Goal: Task Accomplishment & Management: Manage account settings

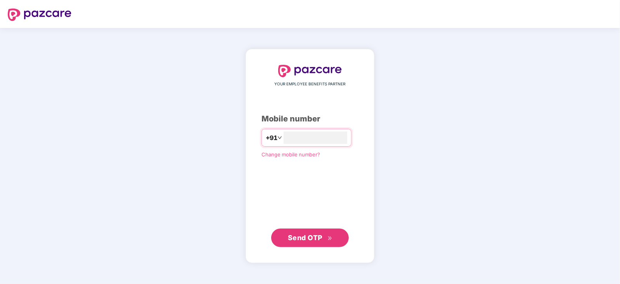
type input "**********"
click at [298, 242] on span "Send OTP" at bounding box center [310, 237] width 45 height 11
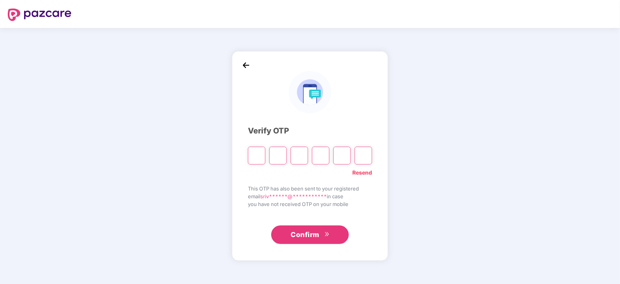
paste input "*"
type input "*"
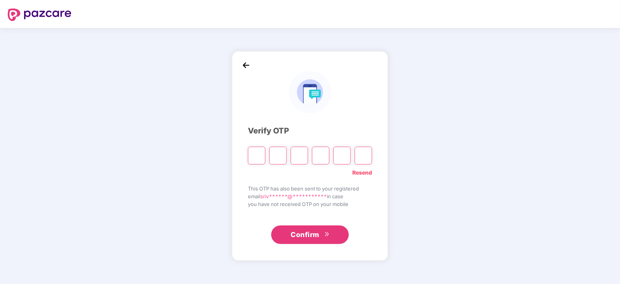
type input "*"
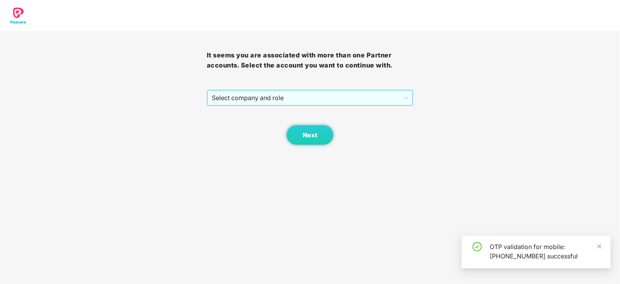
click at [409, 99] on div "Select company and role" at bounding box center [310, 98] width 206 height 16
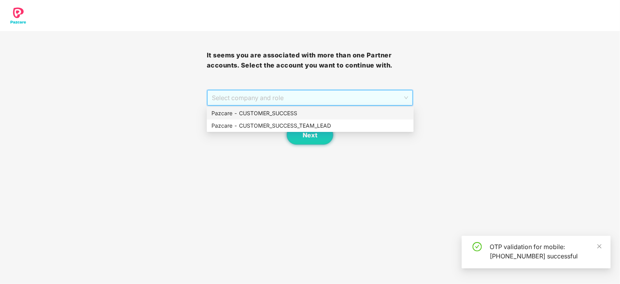
click at [264, 113] on div "Pazcare - CUSTOMER_SUCCESS" at bounding box center [311, 113] width 198 height 9
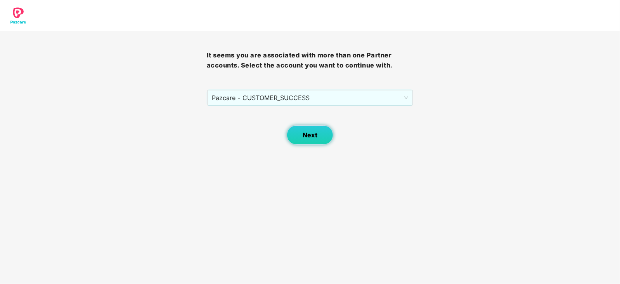
click at [318, 141] on button "Next" at bounding box center [310, 134] width 47 height 19
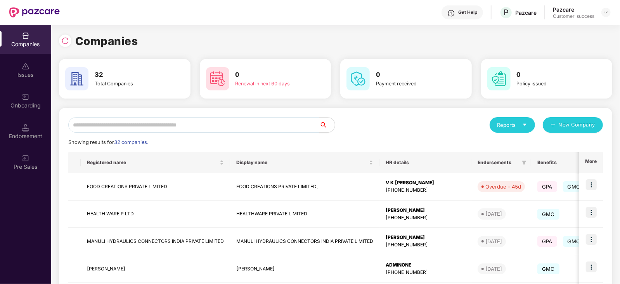
click at [169, 123] on input "text" at bounding box center [193, 125] width 251 height 16
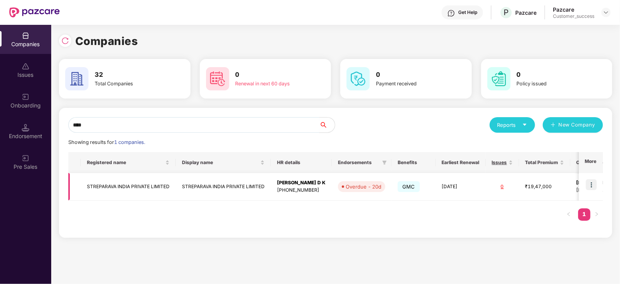
type input "****"
click at [593, 185] on img at bounding box center [591, 184] width 11 height 11
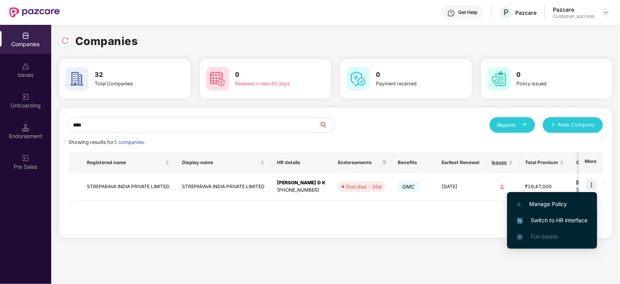
click at [553, 219] on span "Switch to HR interface" at bounding box center [552, 220] width 71 height 9
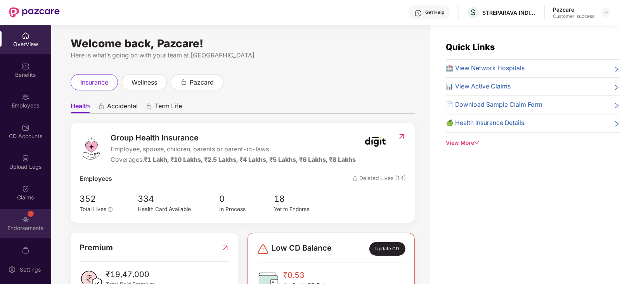
click at [25, 227] on div "Endorsements" at bounding box center [25, 228] width 51 height 8
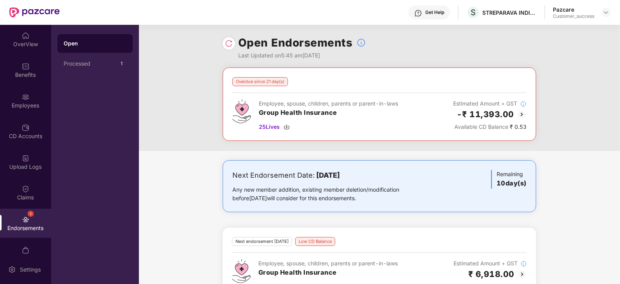
scroll to position [25, 0]
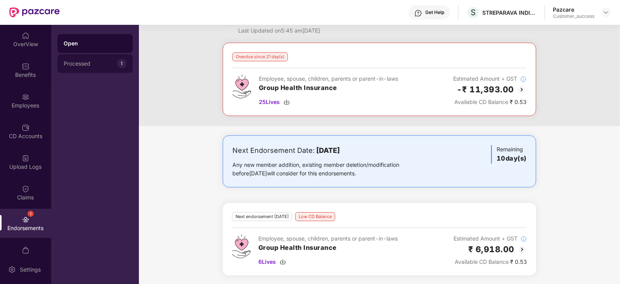
click at [99, 66] on div "Processed" at bounding box center [91, 64] width 54 height 6
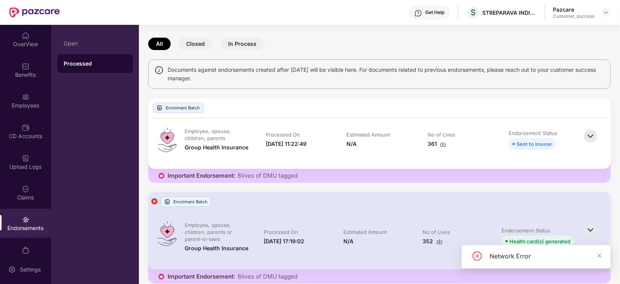
scroll to position [36, 0]
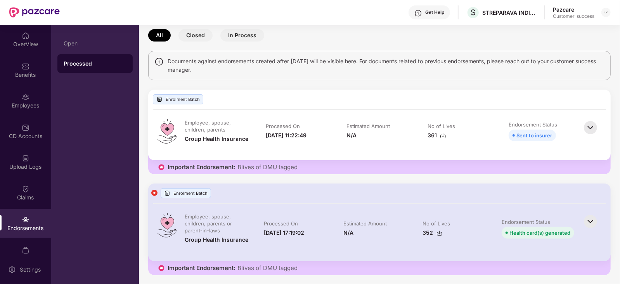
click at [591, 127] on img at bounding box center [590, 127] width 17 height 17
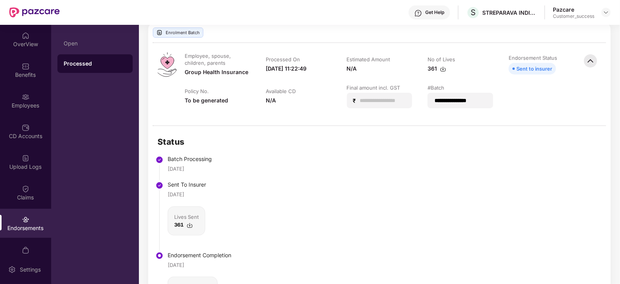
scroll to position [0, 0]
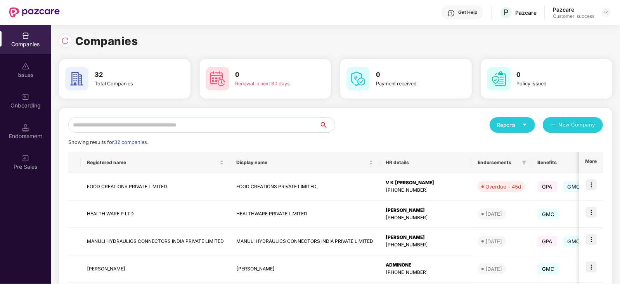
click at [136, 125] on input "text" at bounding box center [193, 125] width 251 height 16
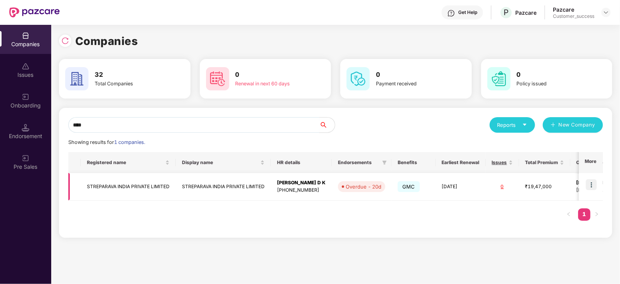
type input "****"
click at [590, 185] on img at bounding box center [591, 184] width 11 height 11
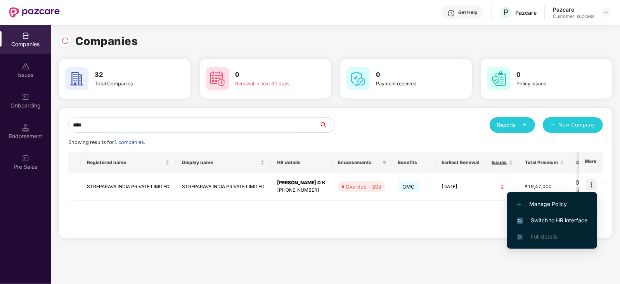
click at [559, 219] on span "Switch to HR interface" at bounding box center [552, 220] width 71 height 9
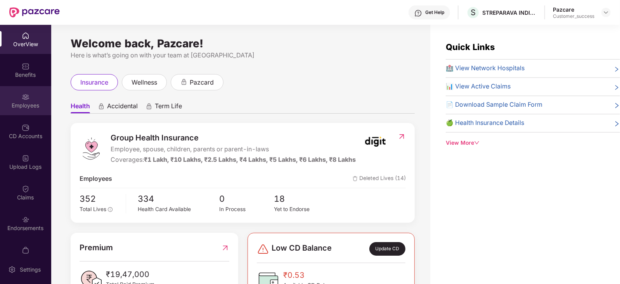
click at [21, 106] on div "Employees" at bounding box center [25, 106] width 51 height 8
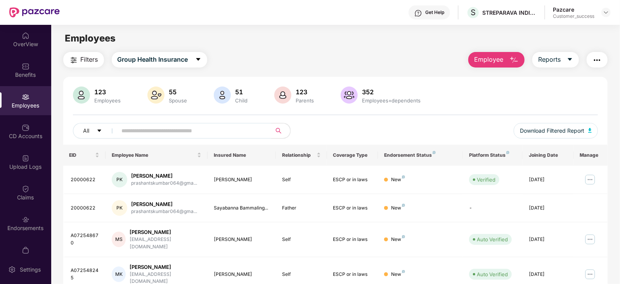
click at [87, 55] on span "Filters" at bounding box center [89, 60] width 17 height 10
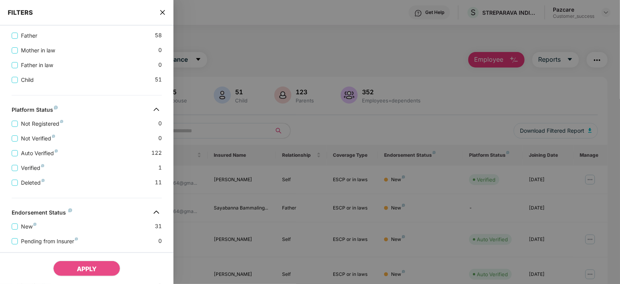
scroll to position [205, 0]
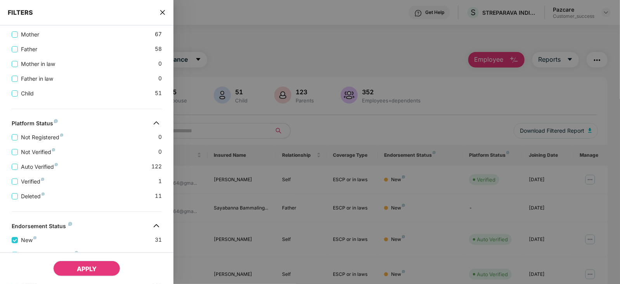
click at [91, 270] on span "APPLY" at bounding box center [87, 269] width 20 height 8
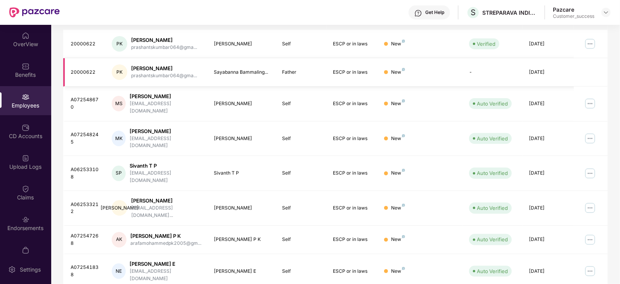
scroll to position [0, 0]
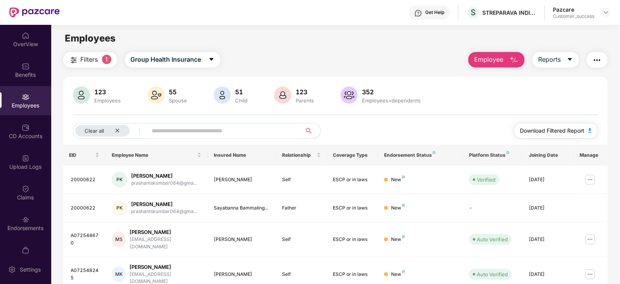
click at [590, 129] on img "button" at bounding box center [591, 130] width 4 height 5
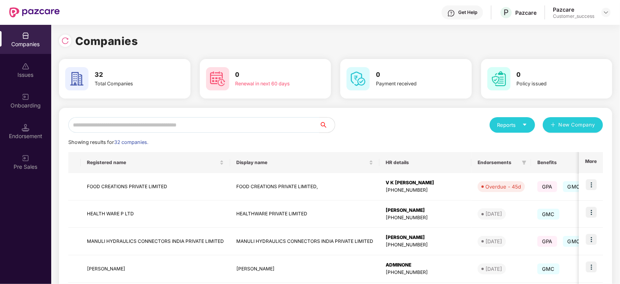
click at [174, 127] on input "text" at bounding box center [193, 125] width 251 height 16
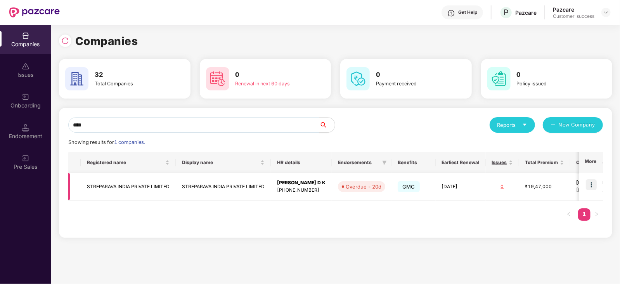
type input "****"
click at [594, 186] on img at bounding box center [591, 184] width 11 height 11
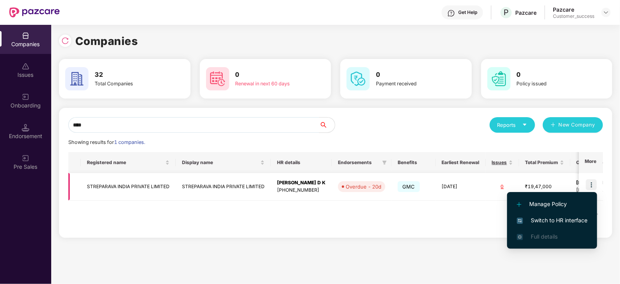
click at [237, 182] on td "STREPARAVA INDIA PRIVATE LIMITED" at bounding box center [223, 187] width 95 height 28
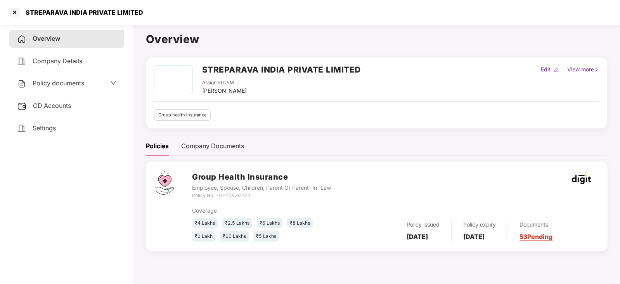
click at [553, 238] on link "53 Pending" at bounding box center [536, 237] width 33 height 8
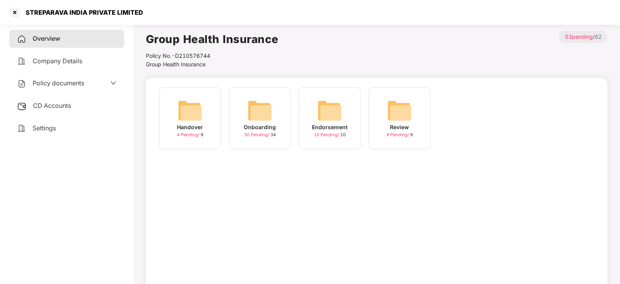
click at [257, 109] on img at bounding box center [260, 110] width 25 height 25
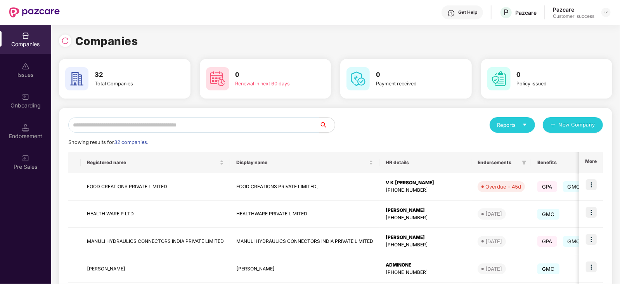
click at [137, 128] on input "text" at bounding box center [193, 125] width 251 height 16
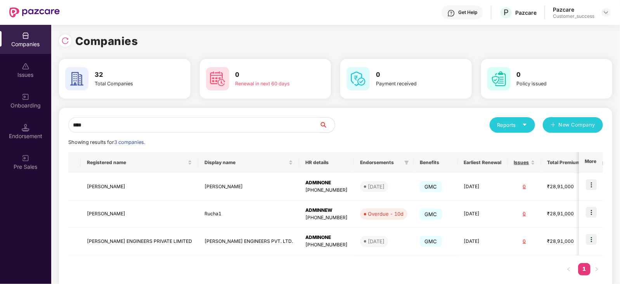
type input "****"
